Goal: Navigation & Orientation: Find specific page/section

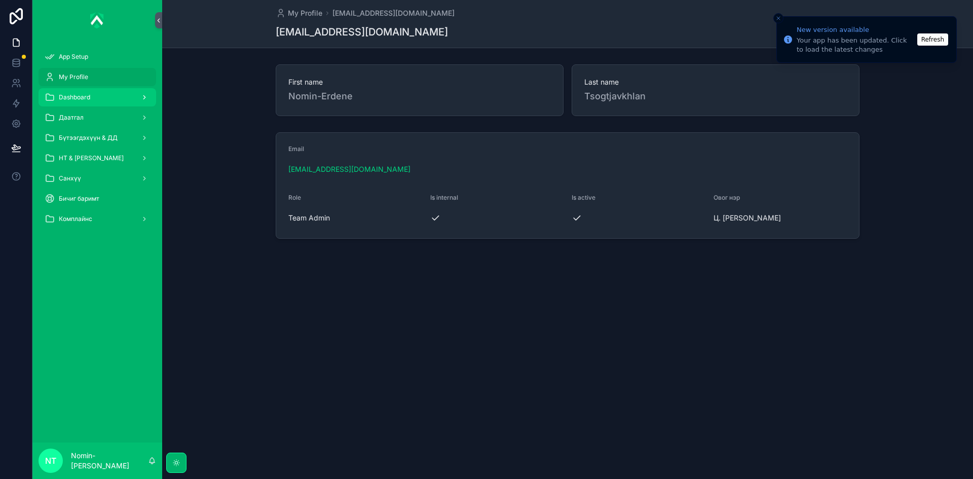
click at [83, 97] on span "Dashboard" at bounding box center [74, 97] width 31 height 8
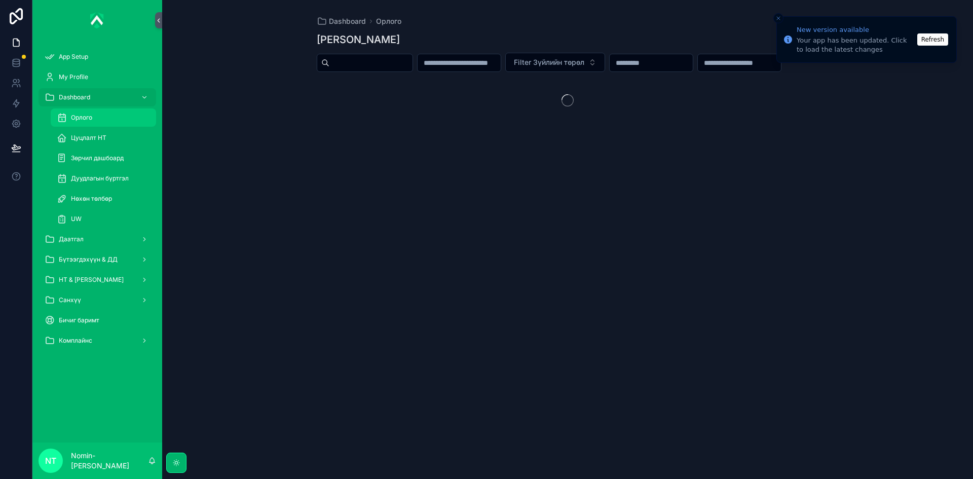
click at [91, 117] on span "Орлого" at bounding box center [81, 117] width 21 height 8
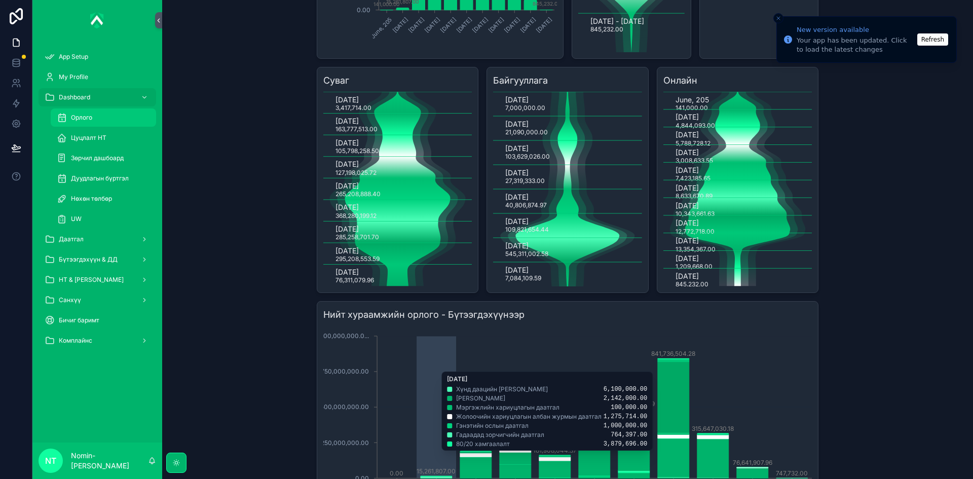
scroll to position [253, 0]
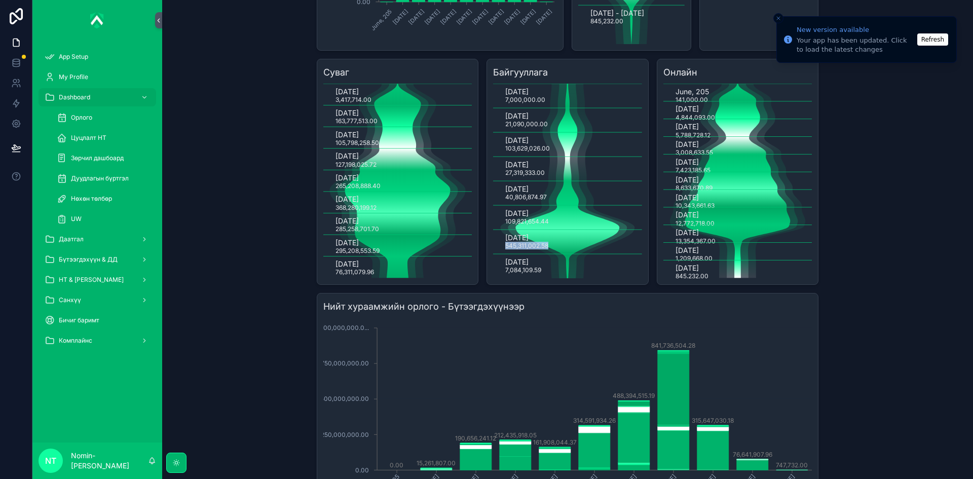
drag, startPoint x: 504, startPoint y: 268, endPoint x: 544, endPoint y: 267, distance: 40.1
click at [544, 249] on text "545,311,002.58" at bounding box center [526, 246] width 43 height 8
click at [500, 271] on icon "[DATE] 7,000,000.00 [DATE] 21,090,000.00 [DATE] 103,629,026.00 [DATE] 27,319,33…" at bounding box center [567, 181] width 149 height 195
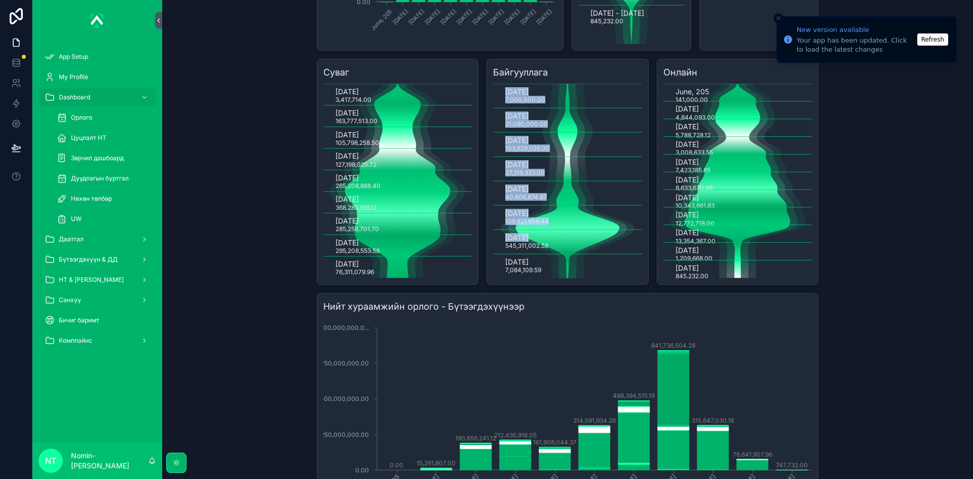
drag, startPoint x: 554, startPoint y: 270, endPoint x: 504, endPoint y: 273, distance: 50.3
click at [504, 273] on icon "[DATE] 7,000,000.00 [DATE] 21,090,000.00 [DATE] 103,629,026.00 [DATE] 27,319,33…" at bounding box center [567, 181] width 149 height 195
click at [499, 271] on icon "[DATE] 7,000,000.00 [DATE] 21,090,000.00 [DATE] 103,629,026.00 [DATE] 27,319,33…" at bounding box center [567, 181] width 149 height 195
click at [505, 225] on text "109,821,654.44" at bounding box center [527, 221] width 44 height 8
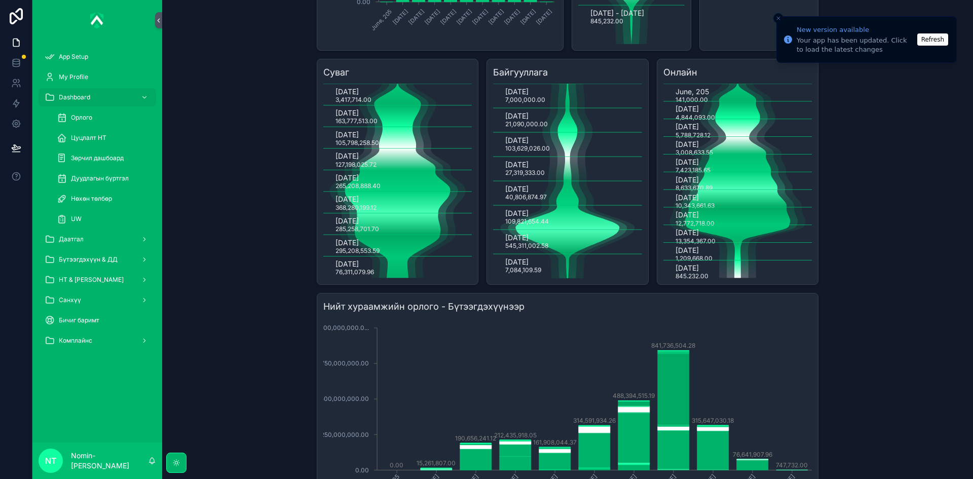
click at [520, 193] on text "[DATE]" at bounding box center [516, 188] width 23 height 9
click at [542, 249] on text "545,311,002.58" at bounding box center [526, 246] width 43 height 8
drag, startPoint x: 504, startPoint y: 291, endPoint x: 541, endPoint y: 293, distance: 36.5
click at [541, 278] on icon "[DATE] 7,000,000.00 [DATE] 21,090,000.00 [DATE] 103,629,026.00 [DATE] 27,319,33…" at bounding box center [567, 181] width 149 height 195
click at [543, 278] on icon "[DATE] 7,000,000.00 [DATE] 21,090,000.00 [DATE] 103,629,026.00 [DATE] 27,319,33…" at bounding box center [567, 181] width 149 height 195
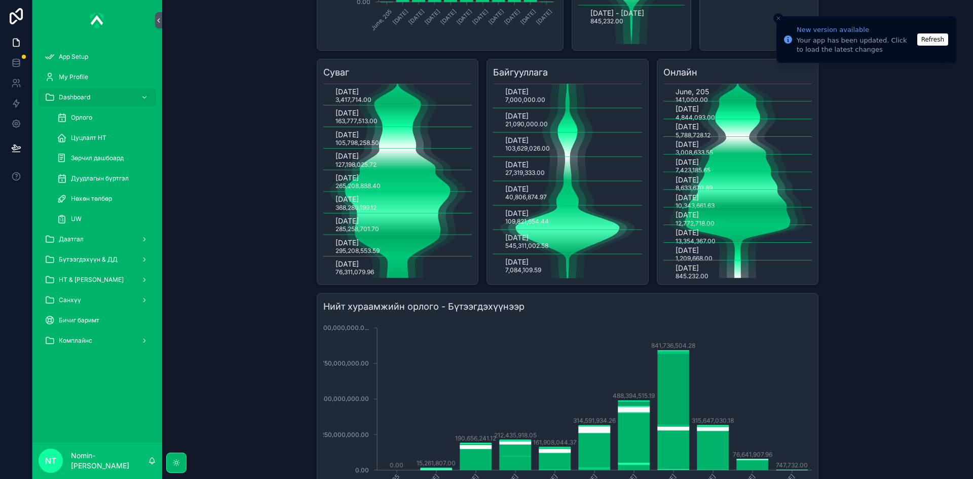
click at [540, 274] on icon "scrollable content" at bounding box center [568, 181] width 134 height 195
click at [531, 249] on text "545,311,002.58" at bounding box center [526, 246] width 43 height 8
click at [505, 249] on text "545,311,002.58" at bounding box center [526, 246] width 43 height 8
click at [500, 278] on icon "[DATE] 7,000,000.00 [DATE] 21,090,000.00 [DATE] 103,629,026.00 [DATE] 27,319,33…" at bounding box center [567, 181] width 149 height 195
drag, startPoint x: 501, startPoint y: 287, endPoint x: 546, endPoint y: 282, distance: 45.3
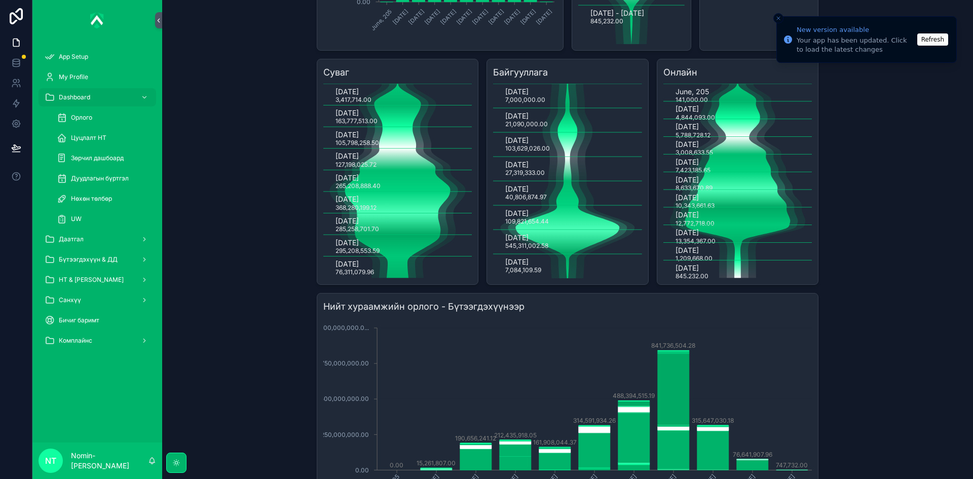
click at [546, 278] on icon "[DATE] 7,000,000.00 [DATE] 21,090,000.00 [DATE] 103,629,026.00 [DATE] 27,319,33…" at bounding box center [567, 181] width 149 height 195
click at [558, 278] on icon "scrollable content" at bounding box center [568, 181] width 134 height 195
drag, startPoint x: 501, startPoint y: 286, endPoint x: 538, endPoint y: 296, distance: 38.3
click at [538, 278] on icon "[DATE] 7,000,000.00 [DATE] 21,090,000.00 [DATE] 103,629,026.00 [DATE] 27,319,33…" at bounding box center [567, 181] width 149 height 195
click at [517, 274] on text "7,084,109.59" at bounding box center [523, 270] width 36 height 8
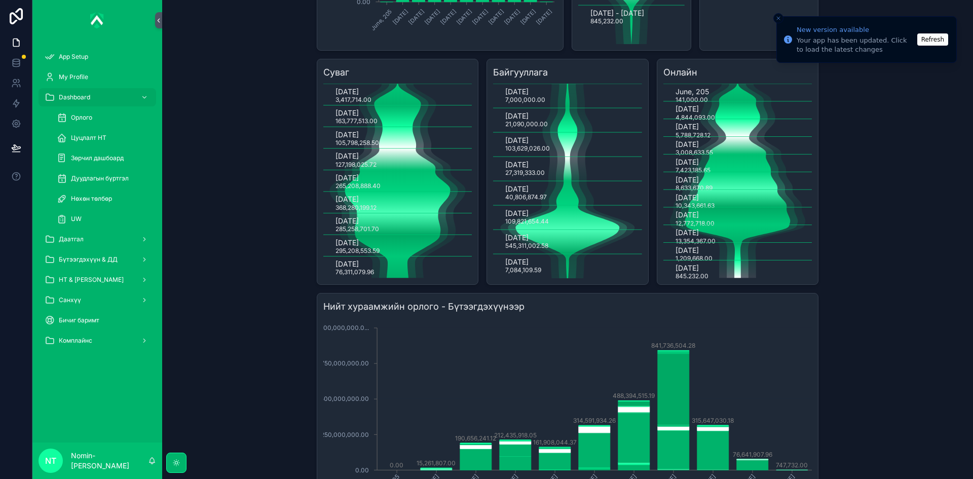
click at [500, 278] on icon "[DATE] 7,000,000.00 [DATE] 21,090,000.00 [DATE] 103,629,026.00 [DATE] 27,319,33…" at bounding box center [567, 181] width 149 height 195
drag, startPoint x: 502, startPoint y: 285, endPoint x: 541, endPoint y: 297, distance: 40.7
click at [541, 278] on icon "[DATE] 7,000,000.00 [DATE] 21,090,000.00 [DATE] 103,629,026.00 [DATE] 27,319,33…" at bounding box center [567, 181] width 149 height 195
click at [544, 278] on icon "[DATE] 7,000,000.00 [DATE] 21,090,000.00 [DATE] 103,629,026.00 [DATE] 27,319,33…" at bounding box center [567, 181] width 149 height 195
click at [508, 242] on text "[DATE]" at bounding box center [516, 237] width 23 height 9
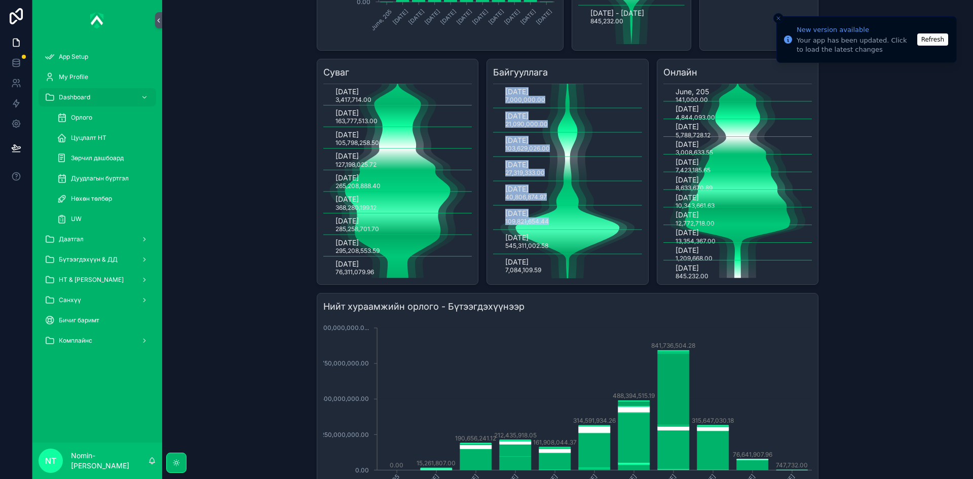
drag, startPoint x: 498, startPoint y: 262, endPoint x: 548, endPoint y: 274, distance: 50.9
click at [551, 274] on icon "[DATE] 7,000,000.00 [DATE] 21,090,000.00 [DATE] 103,629,026.00 [DATE] 27,319,33…" at bounding box center [567, 181] width 149 height 195
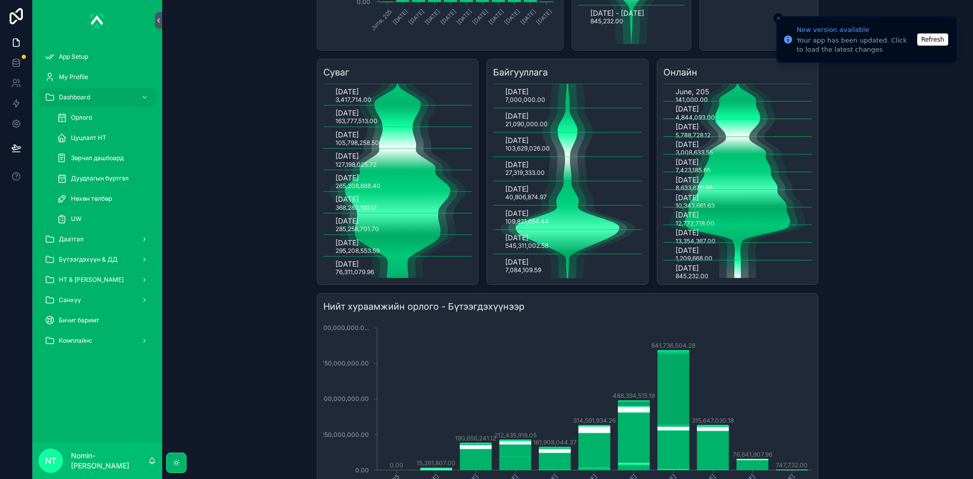
click at [548, 273] on icon "scrollable content" at bounding box center [568, 181] width 134 height 195
click at [933, 268] on div "Dashboard Орлого Зүйлийн дэлгэрэнгүй Filter Зүйлийн төрөл Нийт хураамжийн орлог…" at bounding box center [567, 239] width 811 height 479
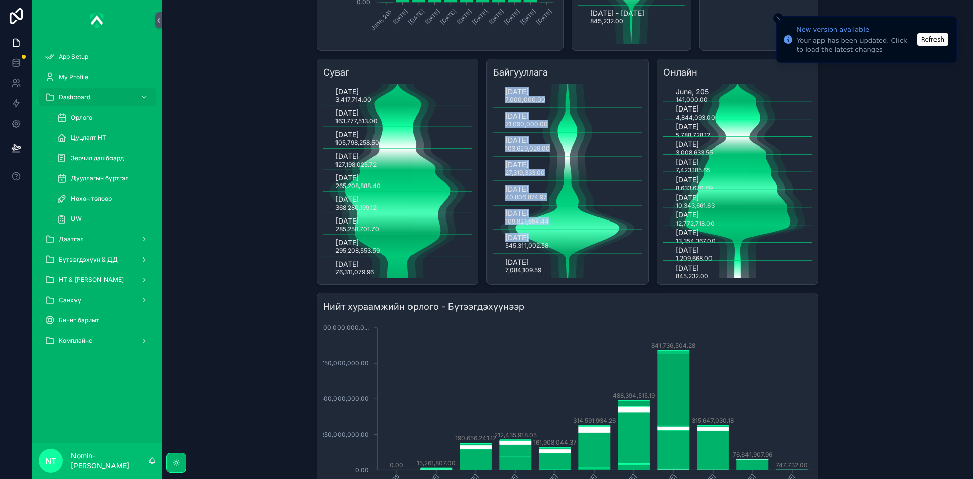
drag, startPoint x: 498, startPoint y: 267, endPoint x: 550, endPoint y: 270, distance: 52.3
click at [550, 270] on icon "[DATE] 7,000,000.00 [DATE] 21,090,000.00 [DATE] 103,629,026.00 [DATE] 27,319,33…" at bounding box center [567, 181] width 149 height 195
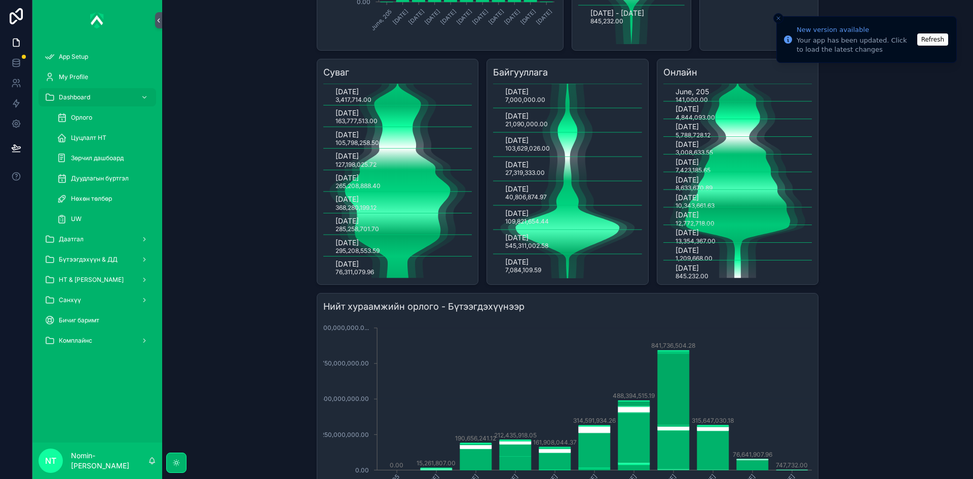
click at [537, 273] on icon "[DATE] 7,000,000.00 [DATE] 21,090,000.00 [DATE] 103,629,026.00 [DATE] 27,319,33…" at bounding box center [567, 181] width 149 height 195
click at [519, 249] on text "545,311,002.58" at bounding box center [526, 246] width 43 height 8
click at [310, 35] on div "Dashboard Орлого Зүйлийн дэлгэрэнгүй Filter Зүйлийн төрөл Нийт хураамжийн орлог…" at bounding box center [568, 266] width 518 height 1039
click at [109, 235] on div "Даатгал" at bounding box center [97, 239] width 105 height 16
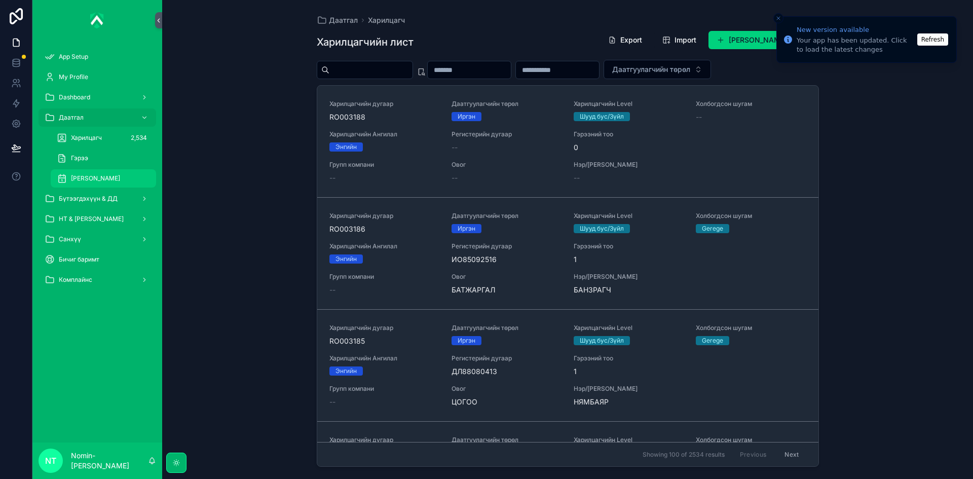
click at [87, 179] on span "[PERSON_NAME]" at bounding box center [95, 178] width 49 height 8
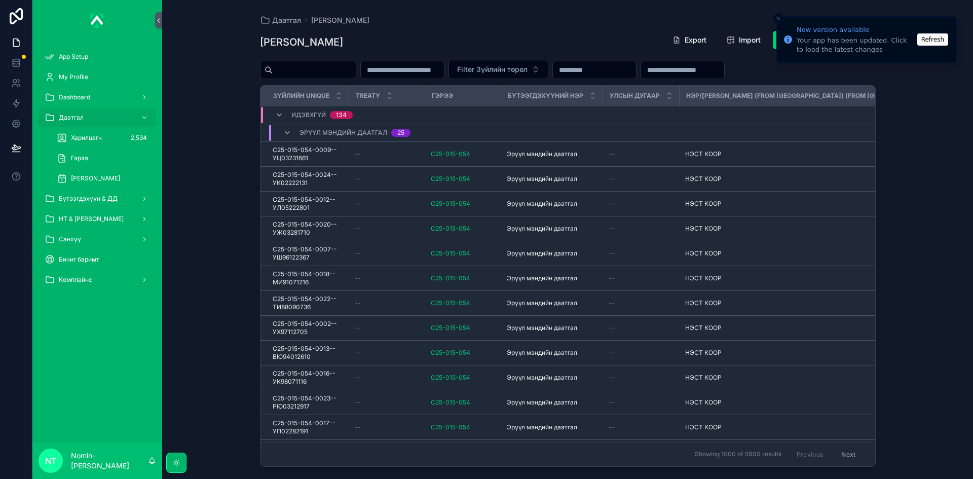
click at [937, 36] on button "Refresh" at bounding box center [932, 39] width 31 height 12
click at [937, 77] on div "Даатгал Зүйлийн дэлгэрэнгүй Зүйлийн дэлгэрэнгүй Export Import Add Зүйлийн дэлгэ…" at bounding box center [567, 239] width 811 height 479
click at [97, 176] on span "[PERSON_NAME]" at bounding box center [95, 178] width 49 height 8
click at [932, 125] on div "Даатгал Зүйлийн дэлгэрэнгүй Зүйлийн дэлгэрэнгүй Export Import Add Зүйлийн дэлгэ…" at bounding box center [567, 239] width 811 height 479
click at [909, 146] on div "Даатгал Зүйлийн дэлгэрэнгүй Зүйлийн дэлгэрэнгүй Export Import Add Зүйлийн дэлгэ…" at bounding box center [567, 239] width 811 height 479
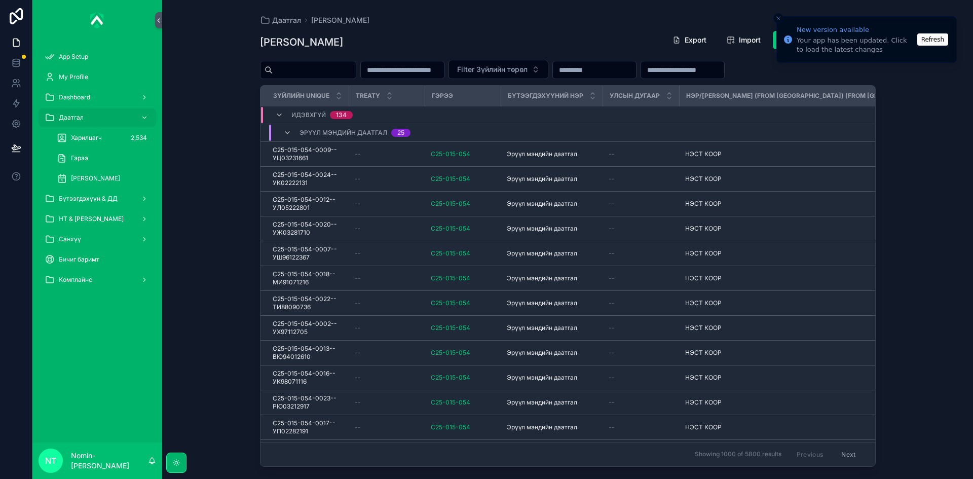
click at [972, 117] on div "Даатгал Зүйлийн дэлгэрэнгүй Зүйлийн дэлгэрэнгүй Export Import Add Зүйлийн дэлгэ…" at bounding box center [567, 239] width 811 height 479
